Goal: Task Accomplishment & Management: Manage account settings

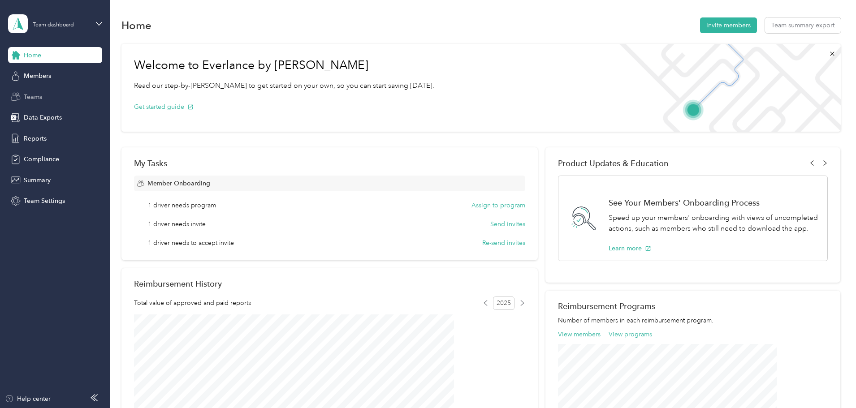
click at [43, 96] on div "Teams" at bounding box center [55, 97] width 94 height 16
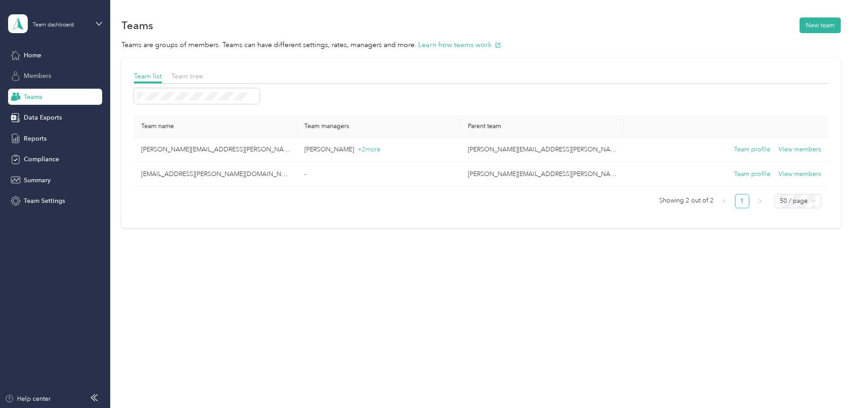
click at [43, 78] on span "Members" at bounding box center [37, 75] width 27 height 9
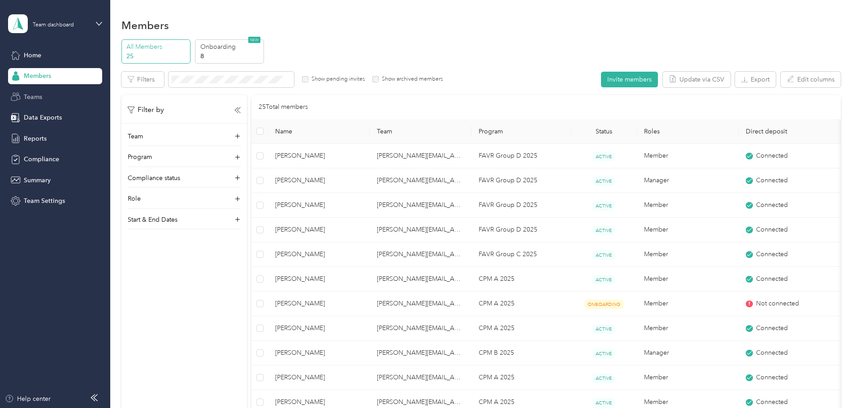
click at [37, 99] on span "Teams" at bounding box center [33, 96] width 18 height 9
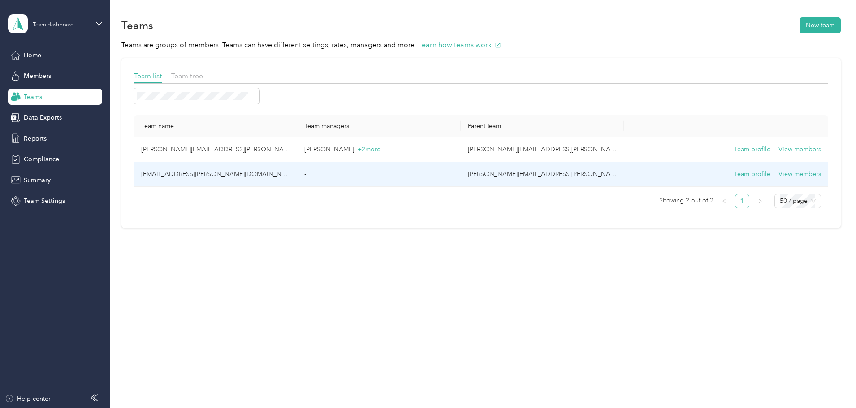
click at [262, 174] on td "[EMAIL_ADDRESS][PERSON_NAME][DOMAIN_NAME]" at bounding box center [215, 174] width 163 height 25
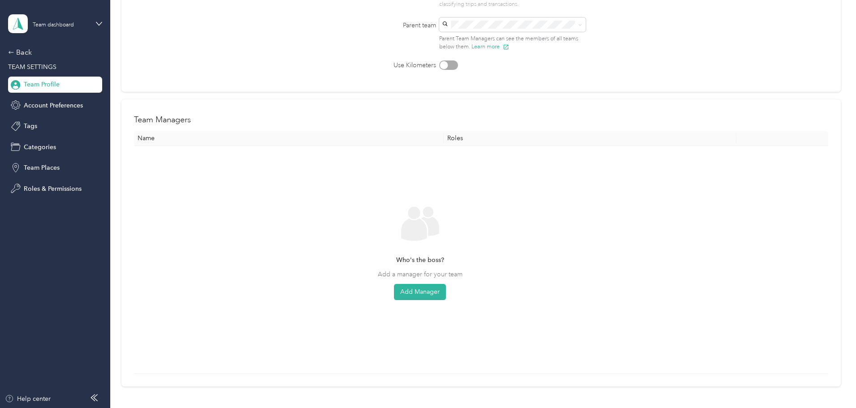
scroll to position [134, 0]
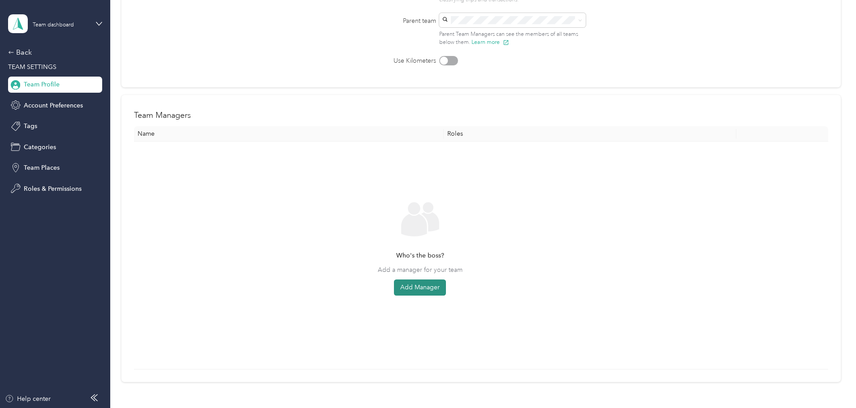
click at [446, 291] on button "Add Manager" at bounding box center [420, 288] width 52 height 16
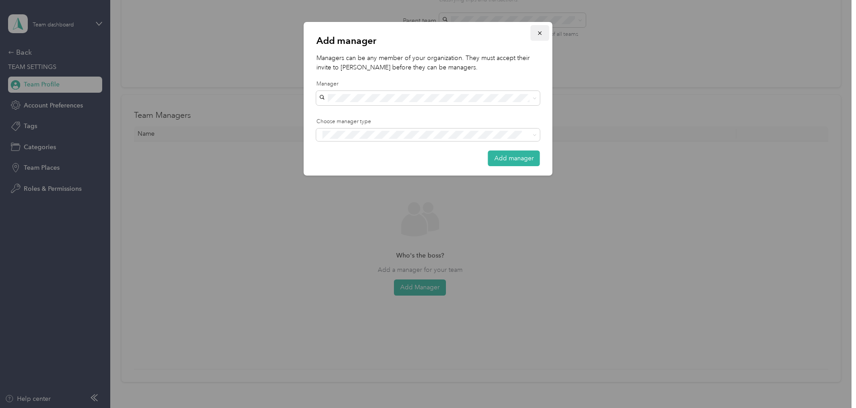
click at [541, 35] on icon "button" at bounding box center [540, 33] width 6 height 6
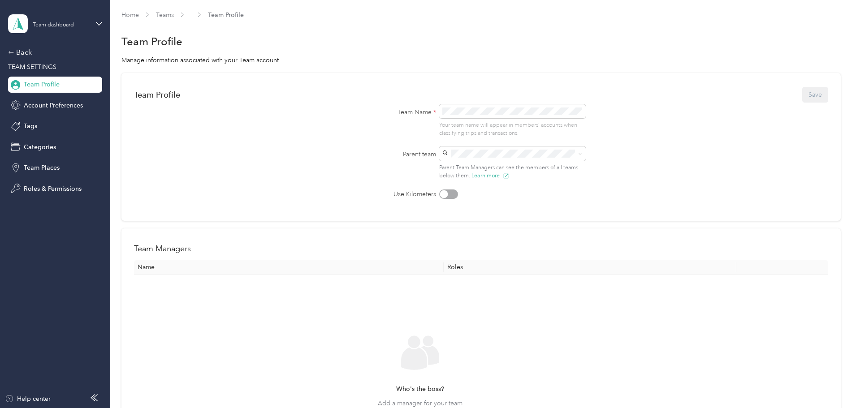
scroll to position [0, 0]
click at [53, 188] on span "Roles & Permissions" at bounding box center [53, 188] width 58 height 9
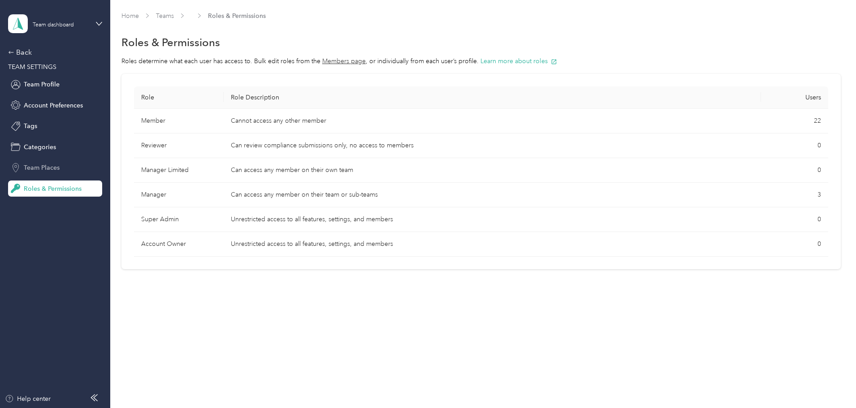
click at [52, 166] on span "Team Places" at bounding box center [42, 167] width 36 height 9
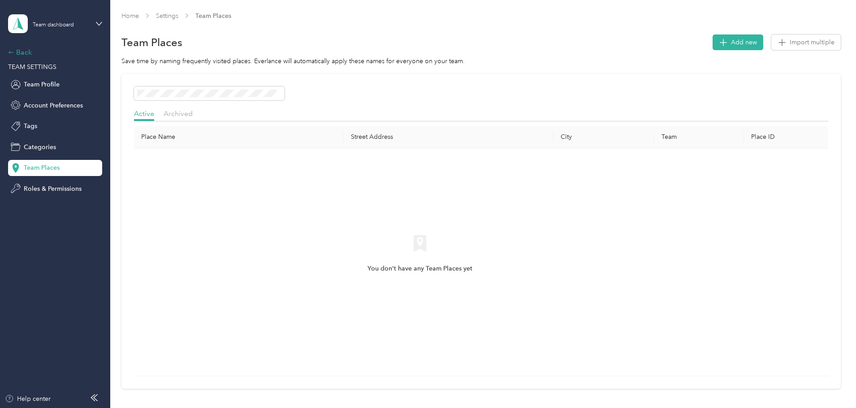
click at [25, 50] on div "Back" at bounding box center [53, 52] width 90 height 11
